Goal: Task Accomplishment & Management: Use online tool/utility

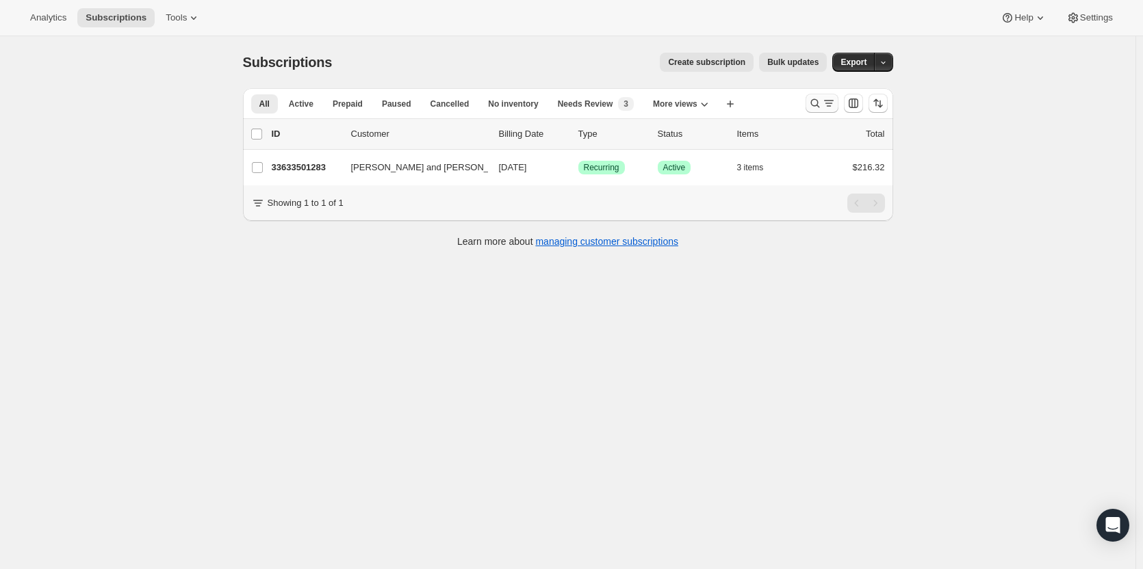
click at [820, 108] on icon "Search and filter results" at bounding box center [815, 104] width 14 height 14
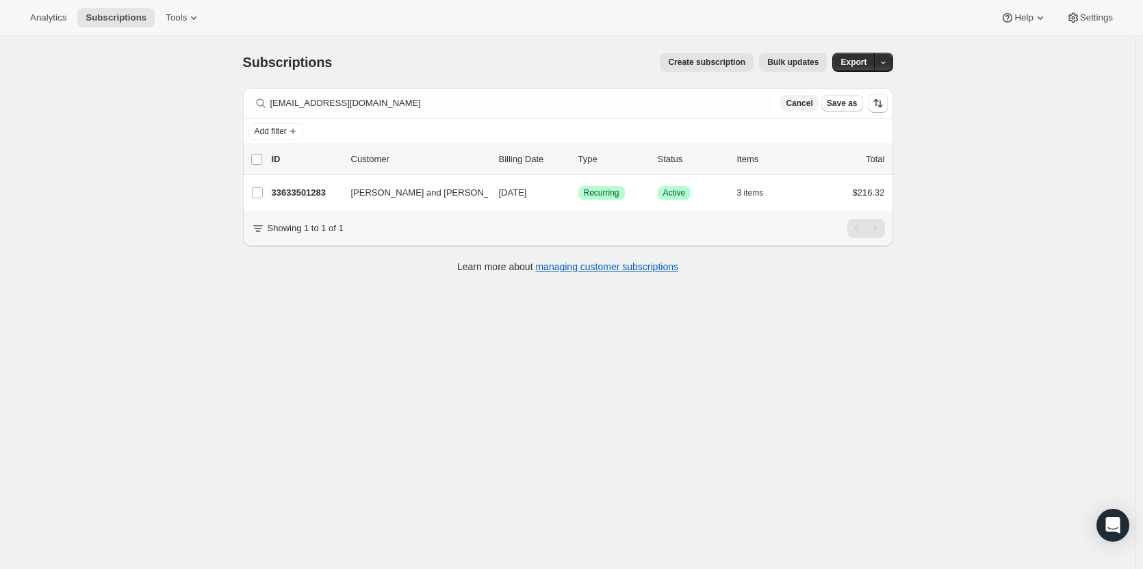
click at [799, 103] on span "Cancel" at bounding box center [799, 103] width 27 height 11
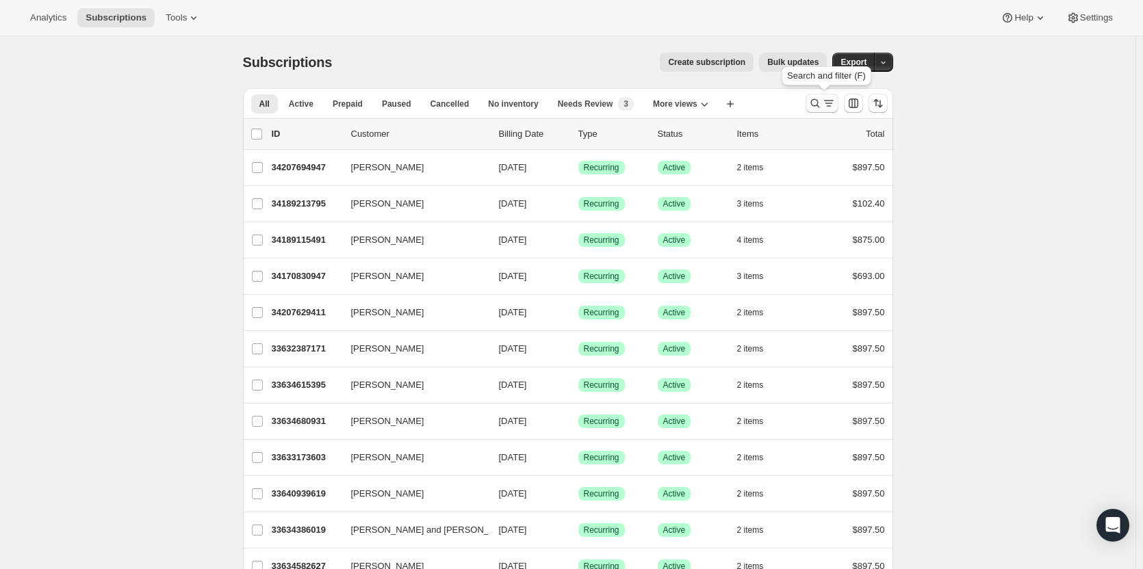
click at [819, 105] on icon "Search and filter results" at bounding box center [815, 104] width 14 height 14
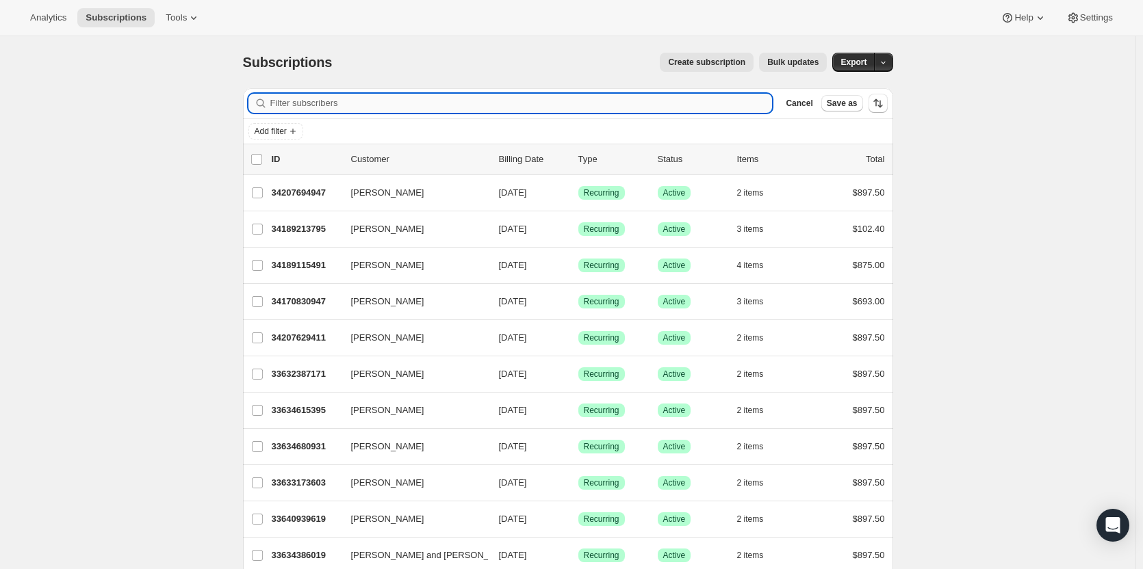
click at [709, 102] on input "Filter subscribers" at bounding box center [521, 103] width 502 height 19
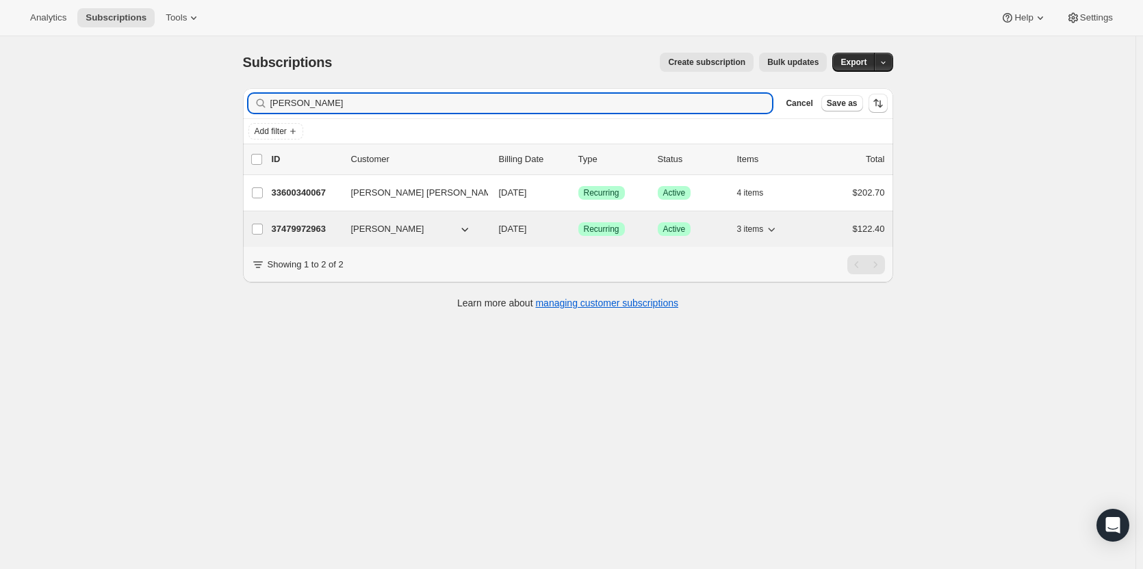
type input "[PERSON_NAME]"
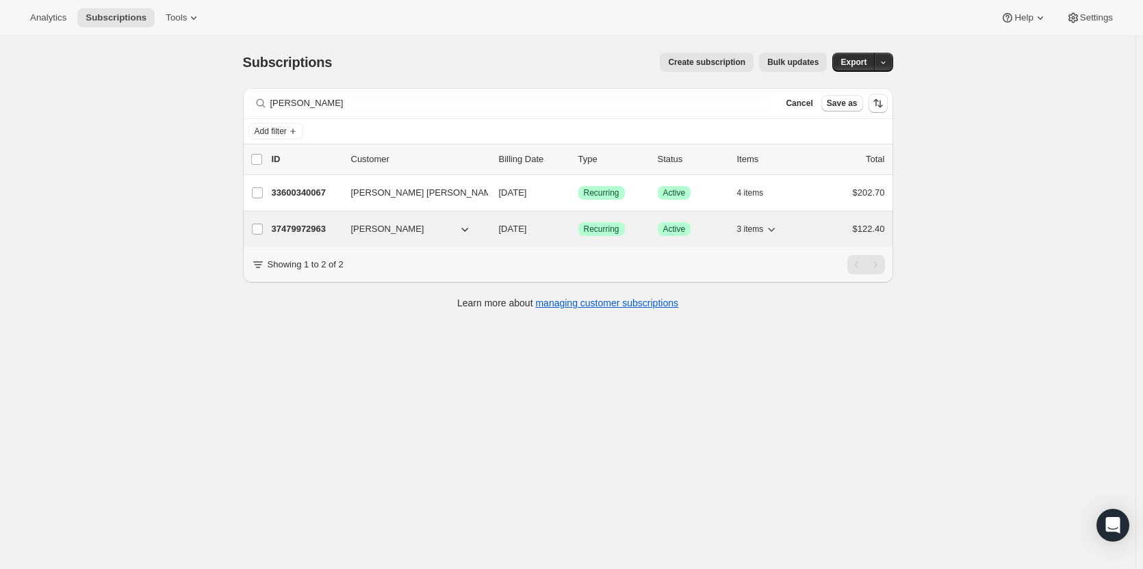
click at [313, 230] on p "37479972963" at bounding box center [306, 229] width 68 height 14
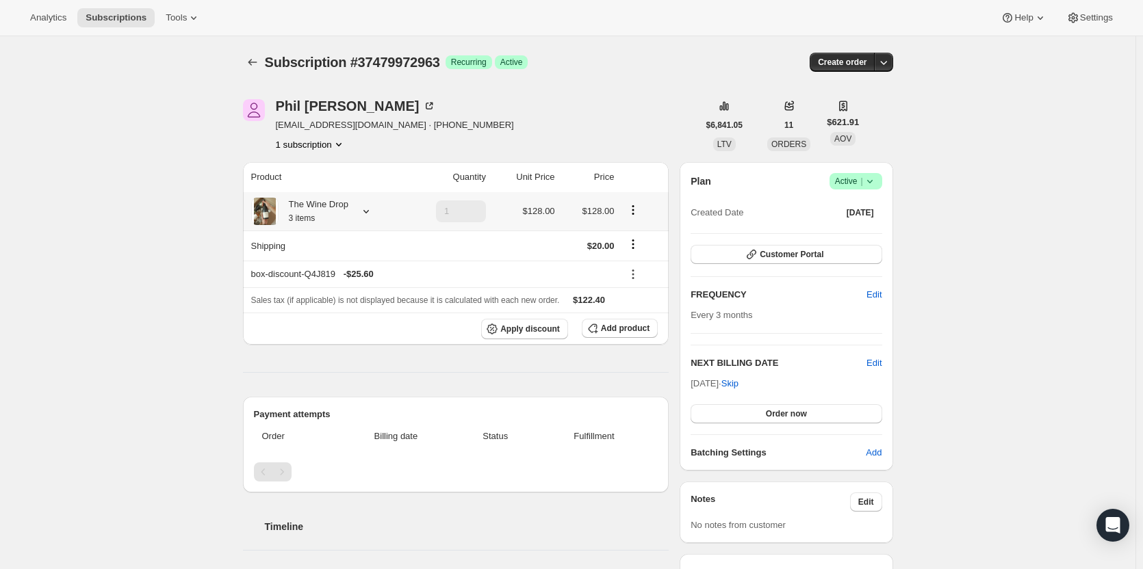
click at [361, 218] on icon at bounding box center [366, 212] width 14 height 14
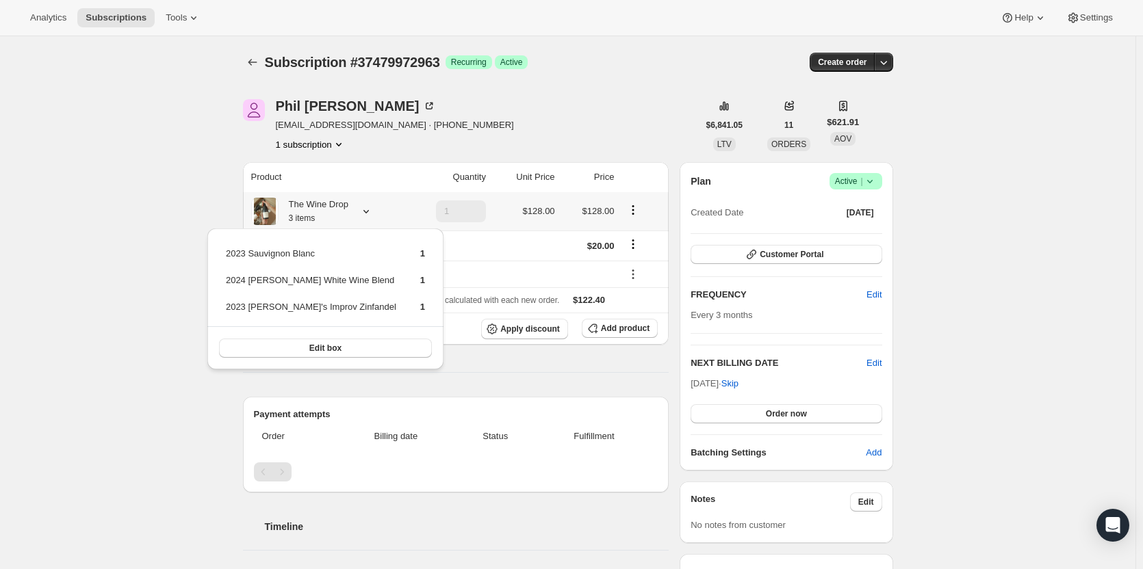
click at [361, 218] on icon at bounding box center [366, 212] width 14 height 14
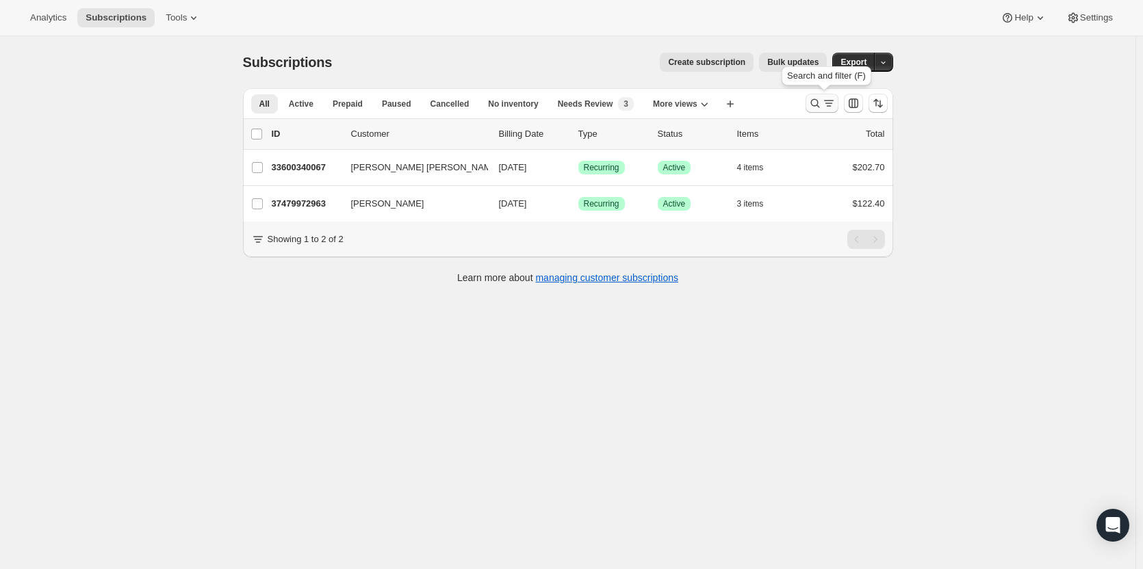
click at [819, 106] on icon "Search and filter results" at bounding box center [814, 103] width 9 height 9
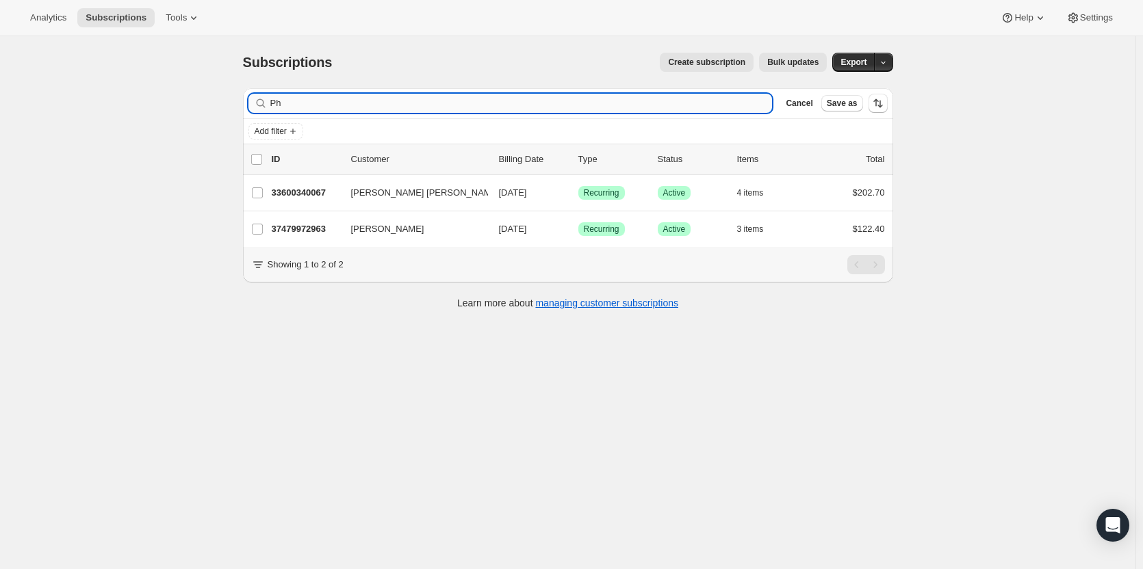
type input "P"
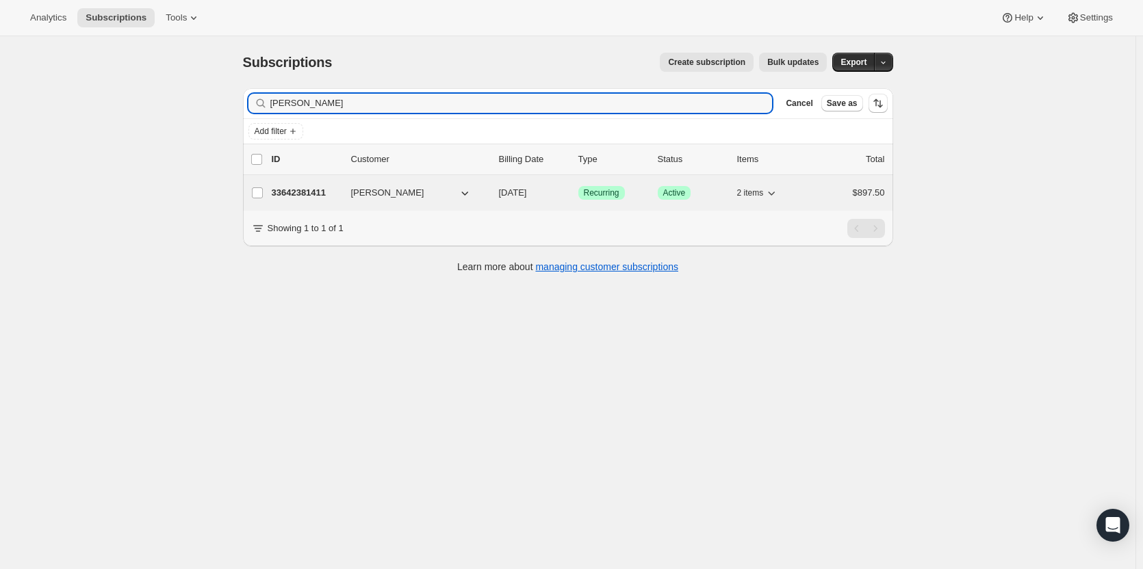
type input "[PERSON_NAME]"
click at [310, 190] on p "33642381411" at bounding box center [306, 193] width 68 height 14
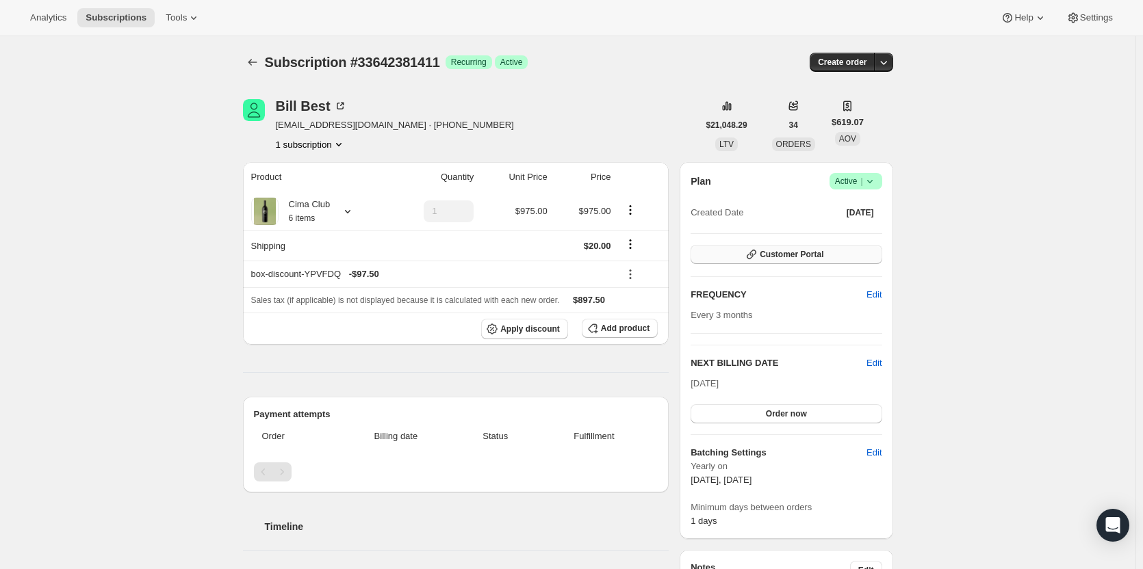
click at [812, 262] on button "Customer Portal" at bounding box center [786, 254] width 191 height 19
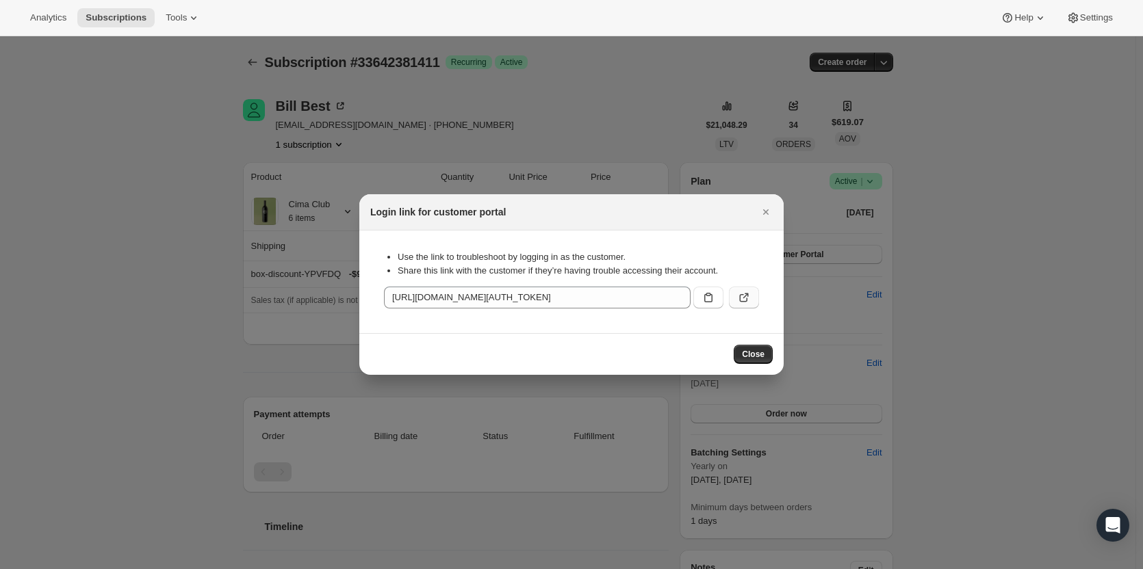
click at [743, 298] on icon ":rr6:" at bounding box center [744, 298] width 14 height 14
click at [756, 355] on span "Close" at bounding box center [753, 354] width 23 height 11
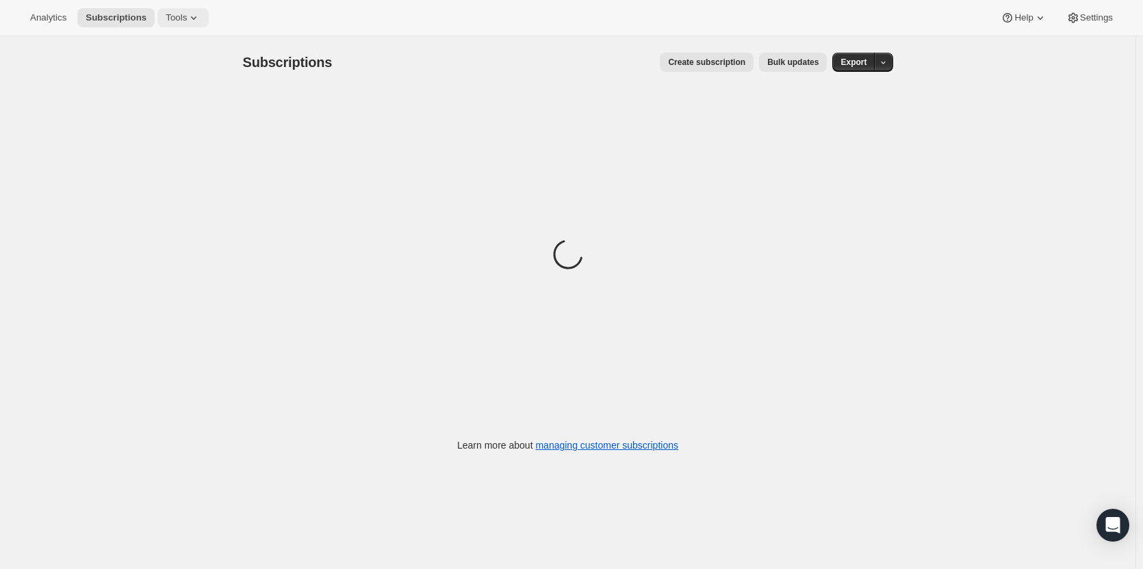
click at [172, 10] on button "Tools" at bounding box center [182, 17] width 51 height 19
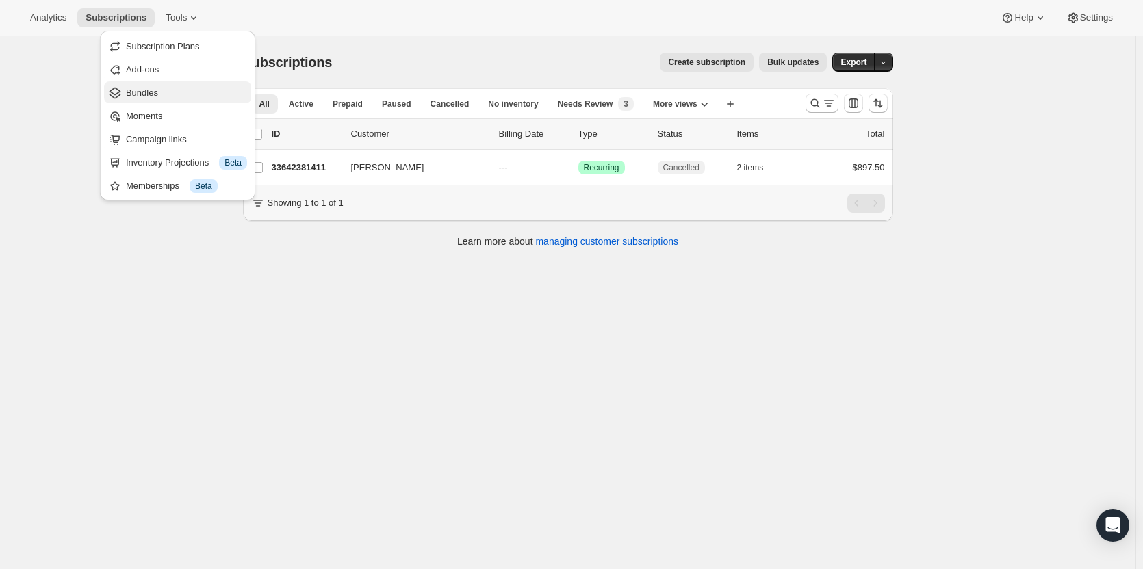
click at [178, 85] on button "Bundles" at bounding box center [177, 92] width 147 height 22
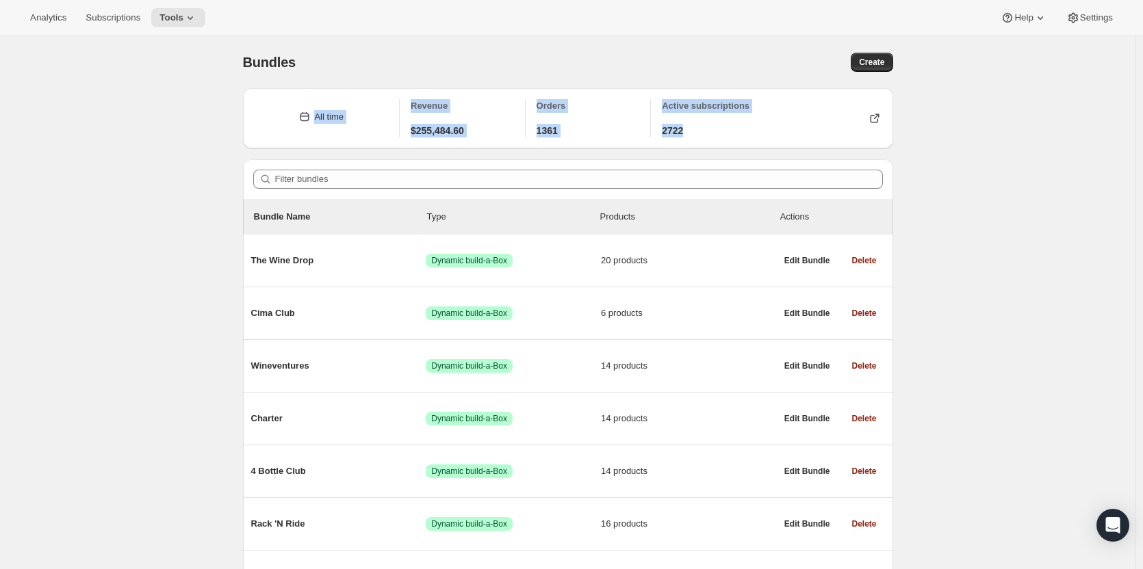
drag, startPoint x: 1142, startPoint y: 88, endPoint x: 1142, endPoint y: 149, distance: 61.6
click at [1136, 149] on main "Bundles. This page is ready Bundles Create All time Revenue $255,484.60 Orders …" at bounding box center [568, 371] width 1136 height 671
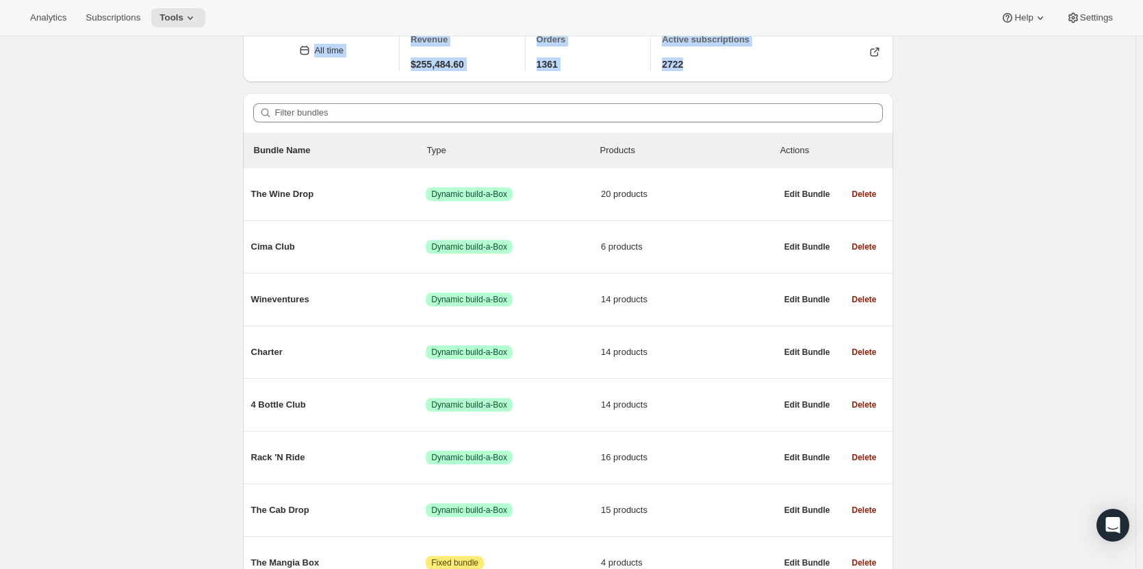
scroll to position [138, 0]
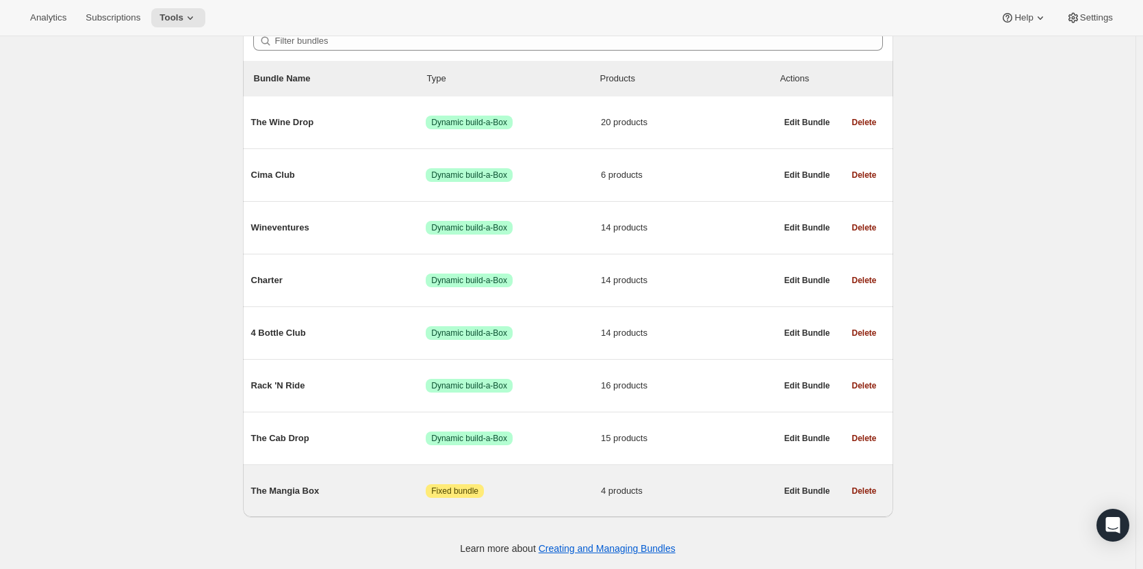
click at [357, 499] on div "The Mangia Box Attention Fixed bundle 4 products" at bounding box center [513, 492] width 525 height 36
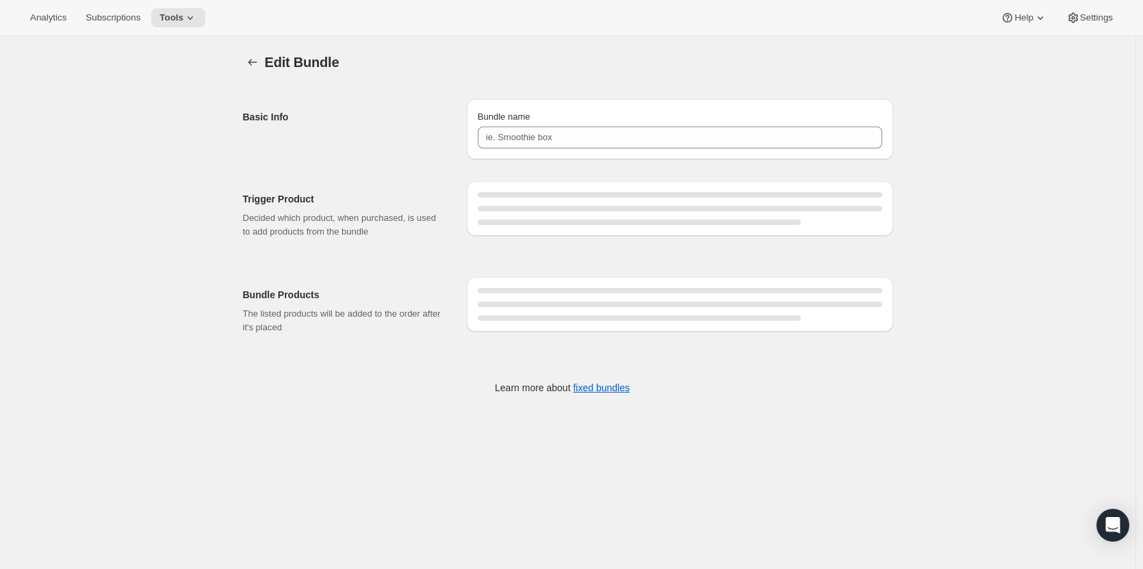
type input "The Mangia Box"
